Goal: Use online tool/utility: Utilize a website feature to perform a specific function

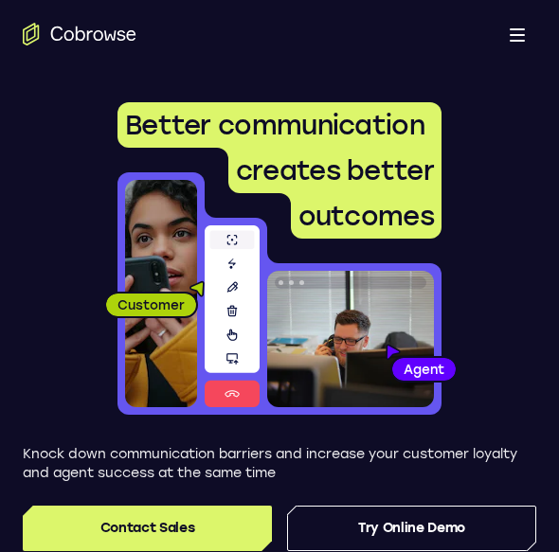
click at [512, 48] on button "Open main menu" at bounding box center [517, 34] width 38 height 38
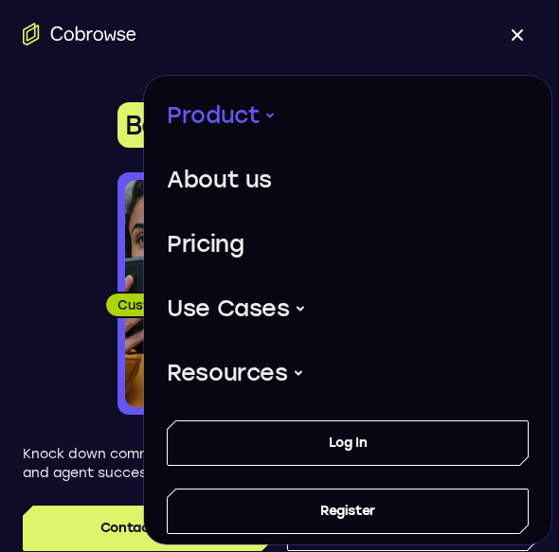
click at [222, 103] on button "Product" at bounding box center [221, 115] width 109 height 49
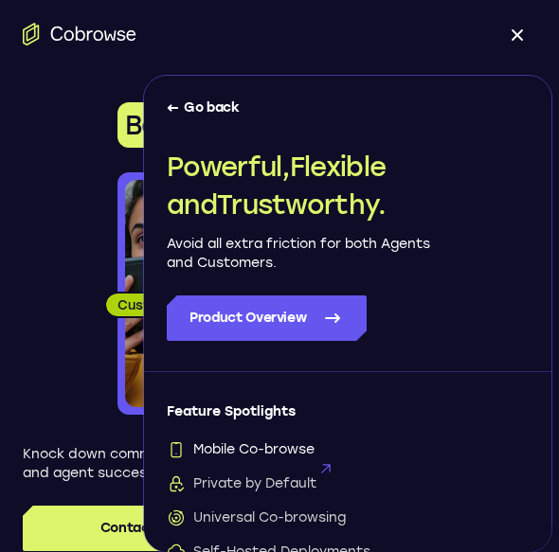
click at [226, 449] on span "Mobile Co-browse" at bounding box center [241, 450] width 148 height 19
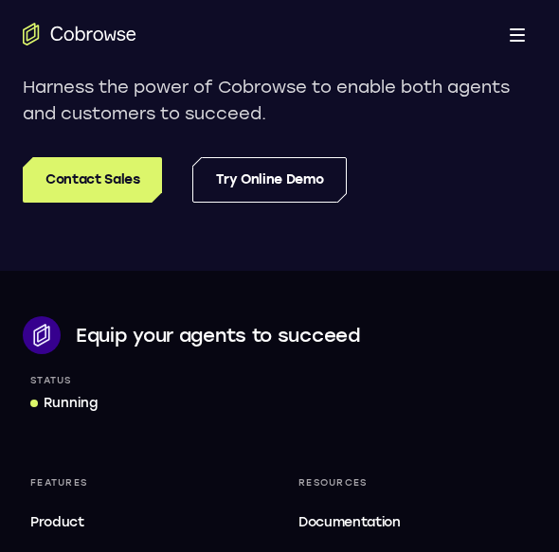
scroll to position [5087, 0]
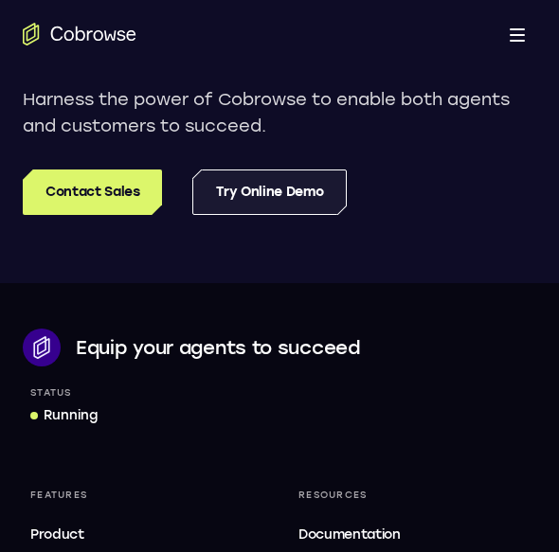
click at [310, 213] on link "Try Online Demo" at bounding box center [269, 192] width 154 height 45
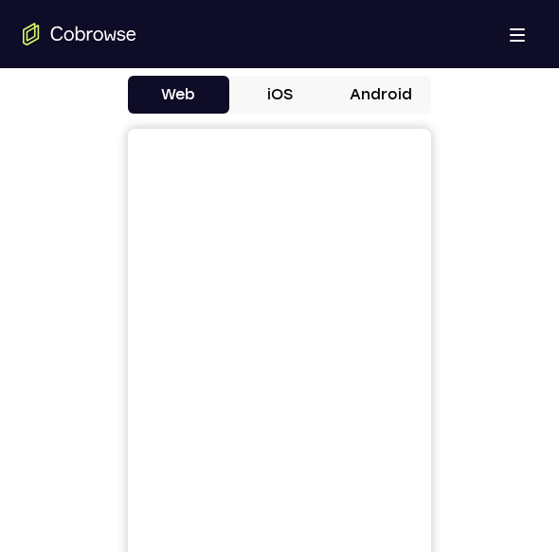
scroll to position [137, 0]
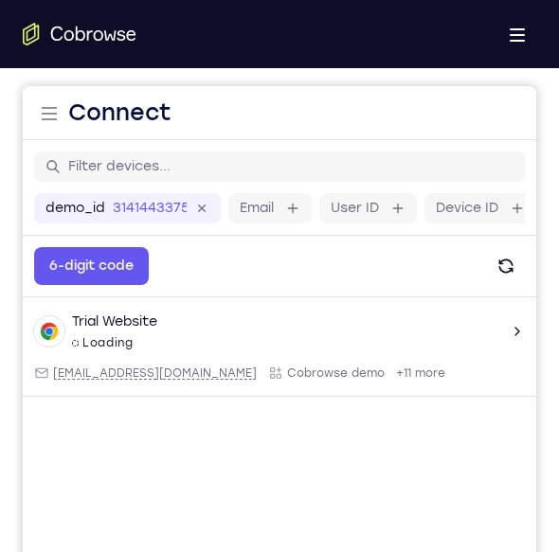
click at [366, 104] on header "Open main menu Connect" at bounding box center [280, 113] width 514 height 54
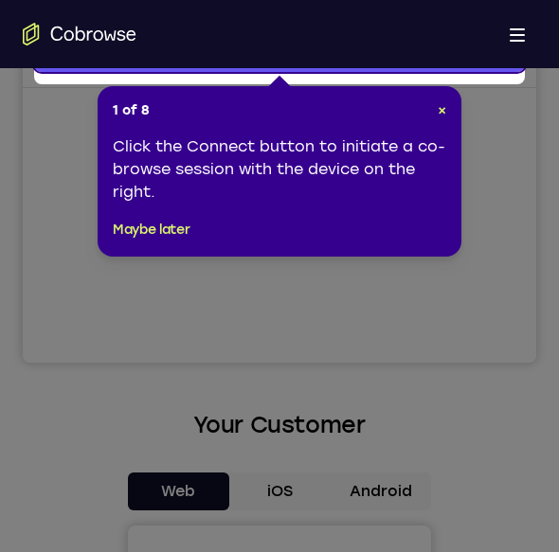
scroll to position [499, 0]
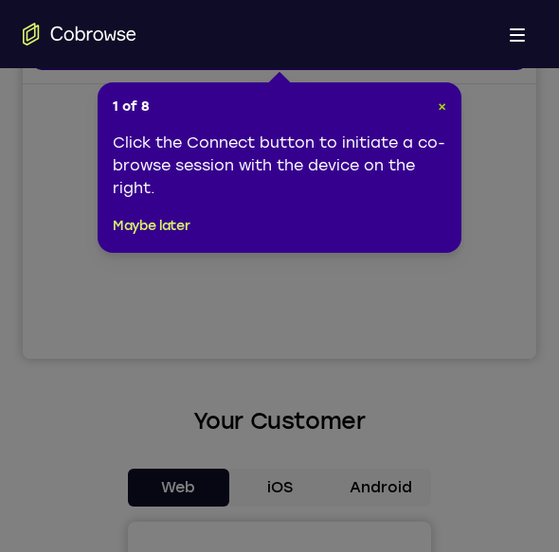
click at [439, 108] on span "×" at bounding box center [442, 107] width 9 height 16
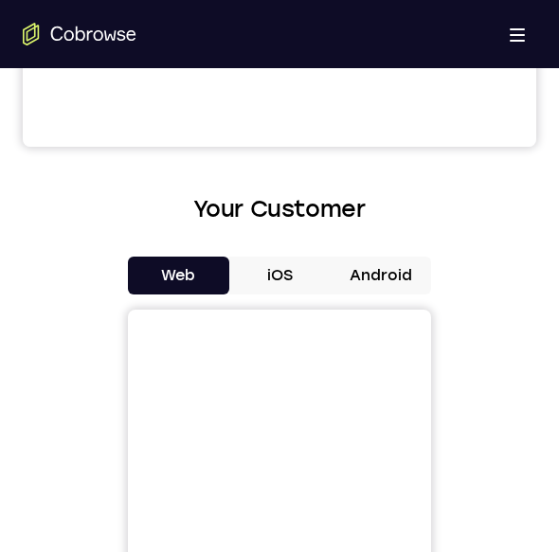
scroll to position [716, 0]
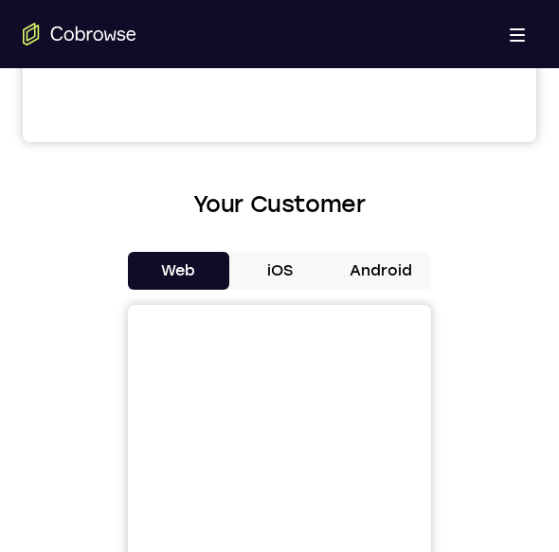
click at [370, 263] on button "Android" at bounding box center [380, 271] width 101 height 38
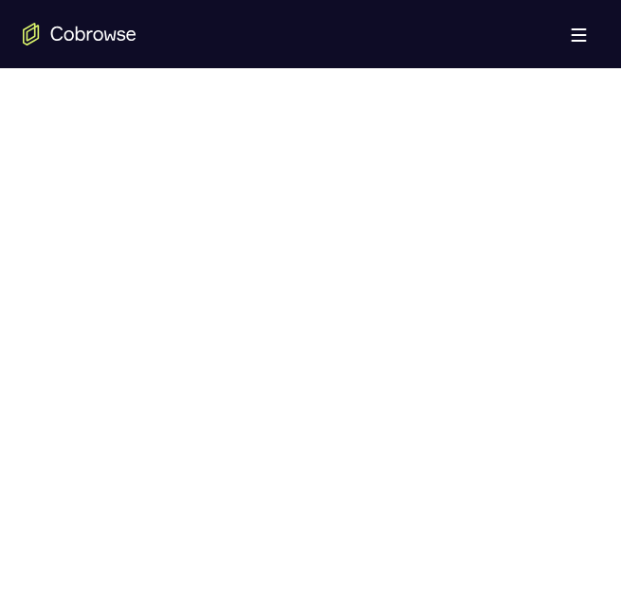
scroll to position [970, 0]
